Goal: Task Accomplishment & Management: Complete application form

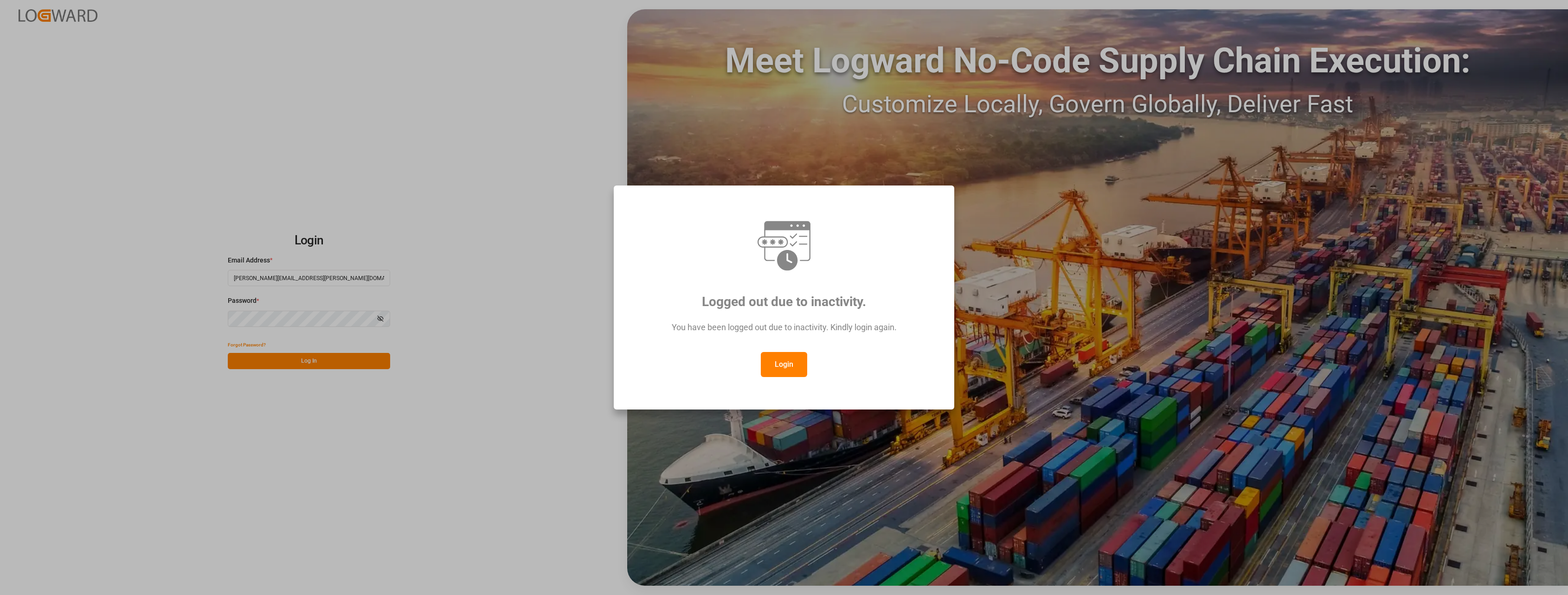
click at [792, 362] on button "Login" at bounding box center [784, 365] width 46 height 25
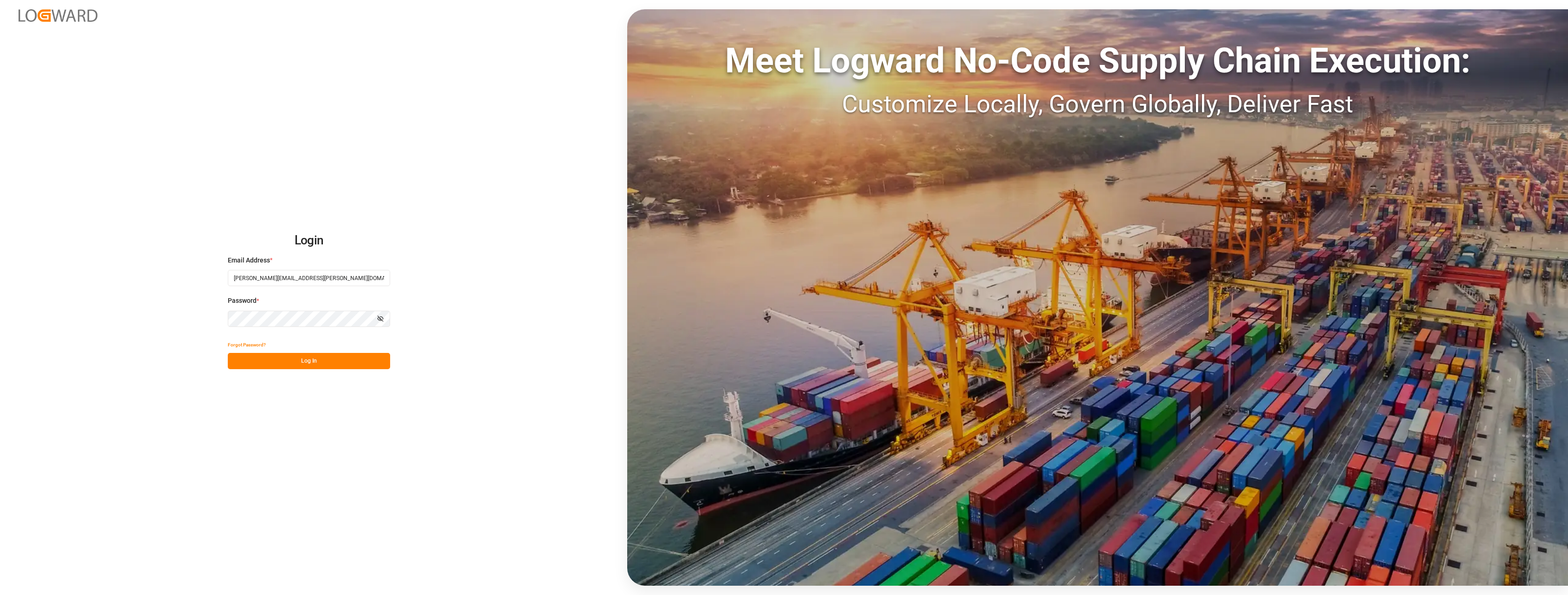
click at [315, 357] on button "Log In" at bounding box center [309, 361] width 162 height 16
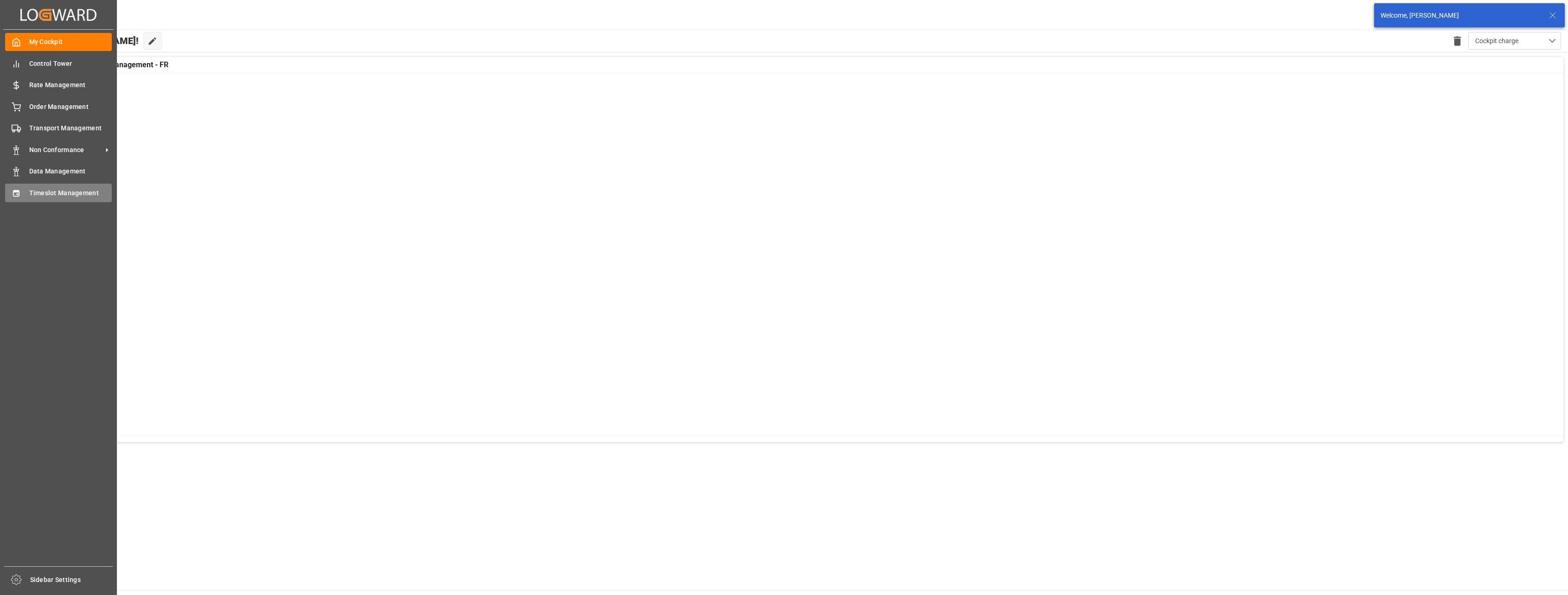
click at [20, 193] on icon at bounding box center [16, 194] width 9 height 9
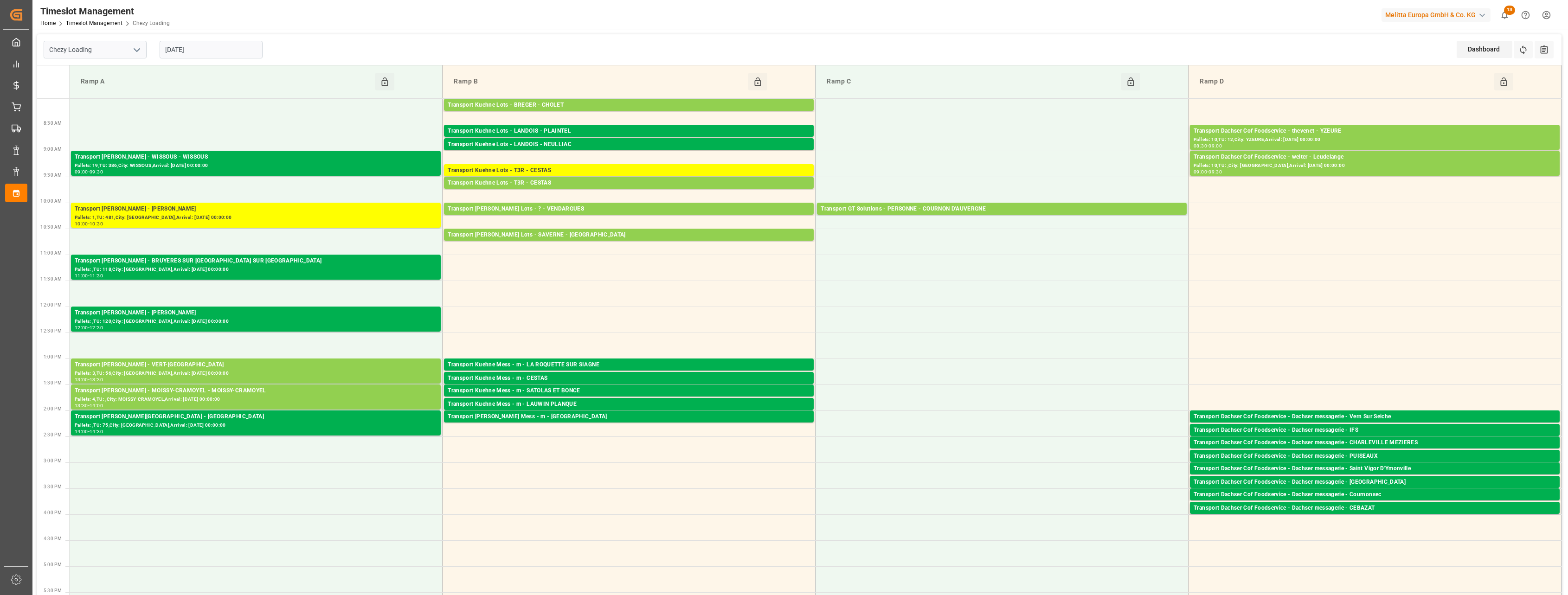
click at [138, 50] on polyline "open menu" at bounding box center [137, 50] width 6 height 3
click at [121, 89] on div "Chezy Unloading" at bounding box center [95, 91] width 102 height 21
type input "Chezy Unloading"
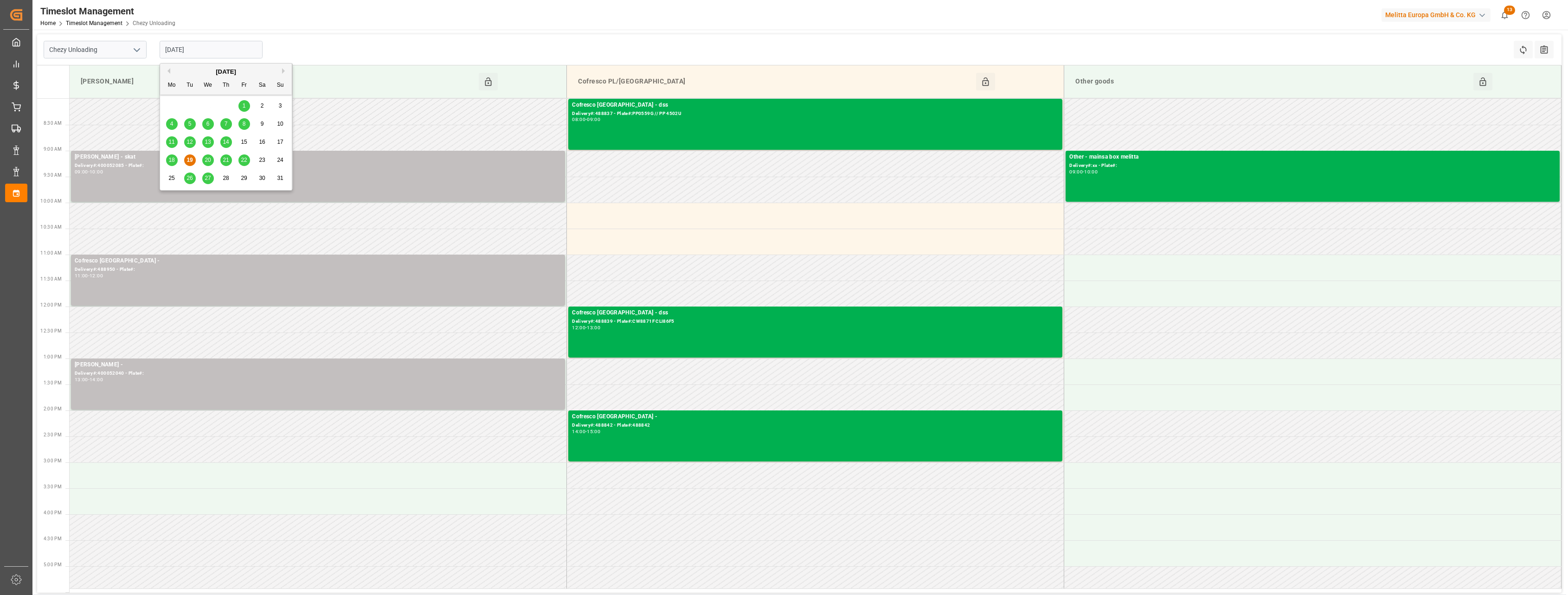
click at [234, 52] on input "[DATE]" at bounding box center [211, 49] width 103 height 18
click at [209, 160] on span "20" at bounding box center [207, 160] width 6 height 7
type input "[DATE]"
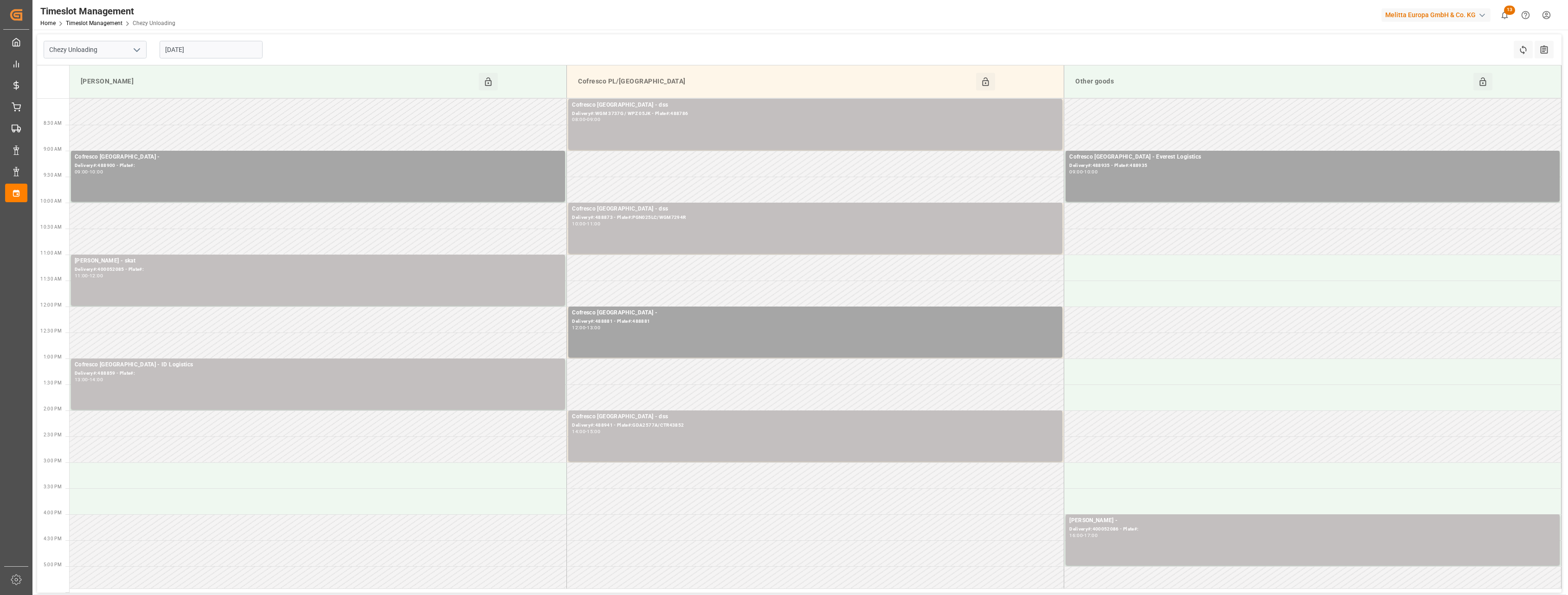
click at [140, 52] on icon "open menu" at bounding box center [137, 50] width 11 height 11
click at [95, 72] on div "Chezy Loading" at bounding box center [95, 71] width 102 height 21
type input "Chezy Loading"
